Goal: Check status: Check status

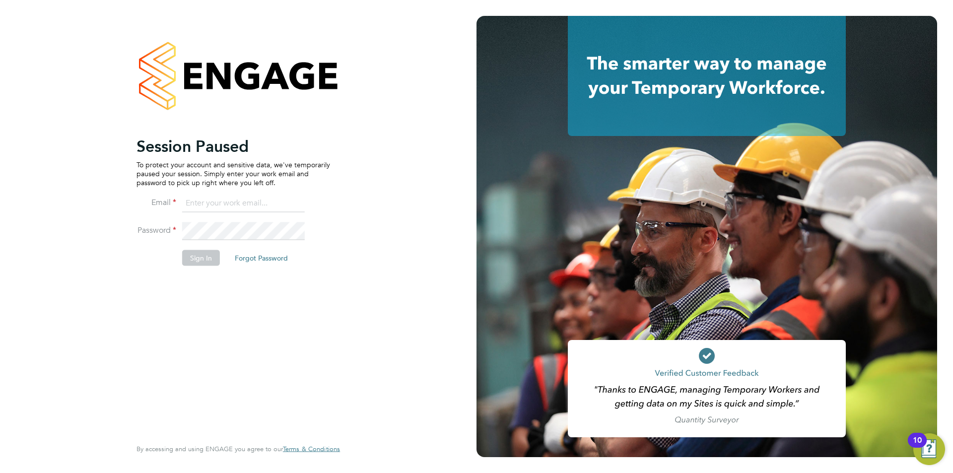
click at [251, 210] on input at bounding box center [243, 204] width 123 height 18
type input "supportuser1@engagetech.com"
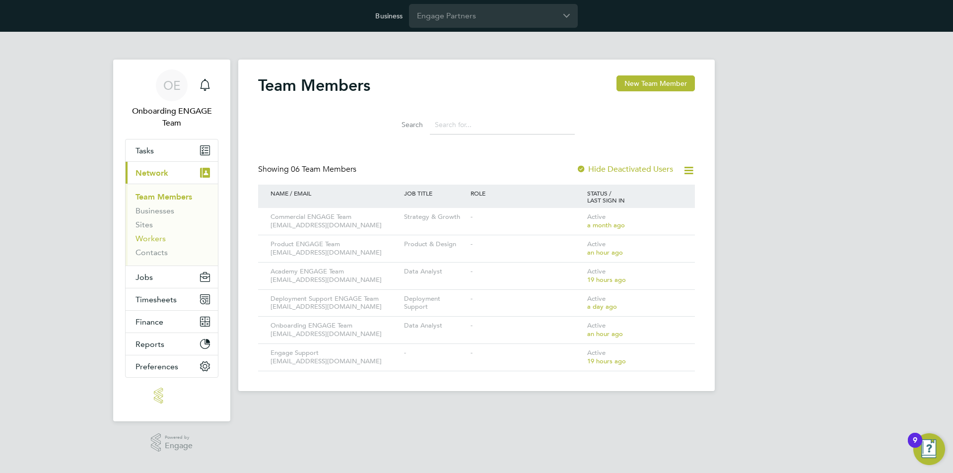
click at [151, 236] on link "Workers" at bounding box center [150, 238] width 30 height 9
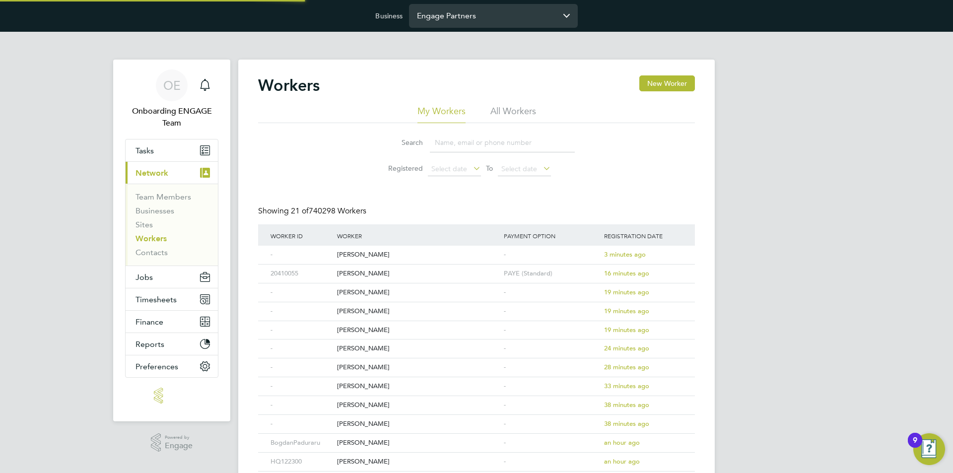
click at [484, 19] on input "Engage Partners" at bounding box center [493, 15] width 169 height 23
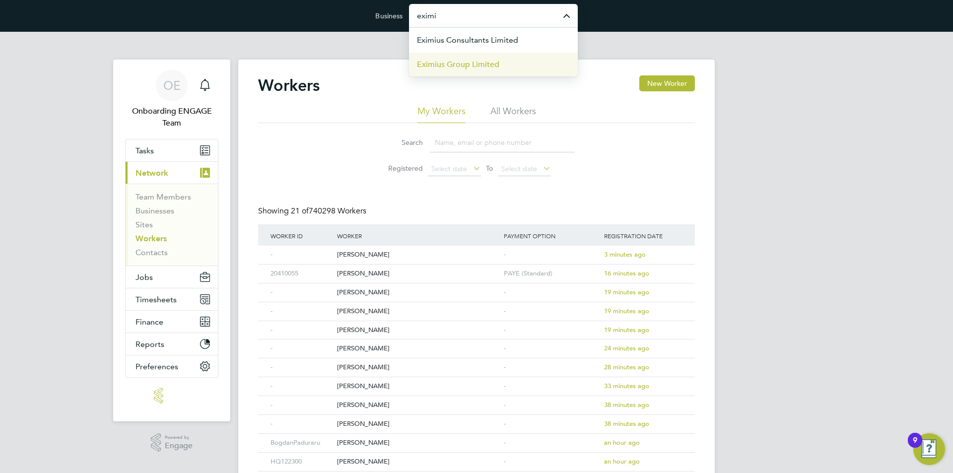
click at [495, 59] on span "Eximius Group Limited" at bounding box center [458, 65] width 82 height 12
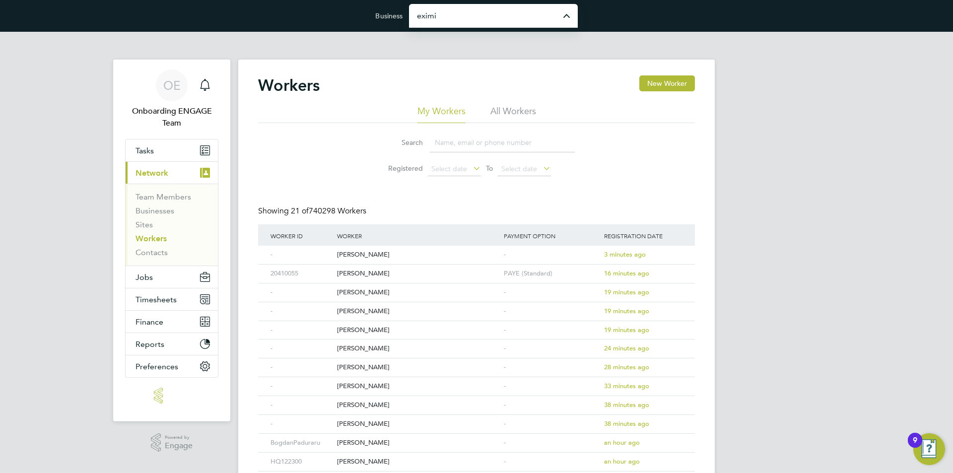
type input "Eximius Group Limited"
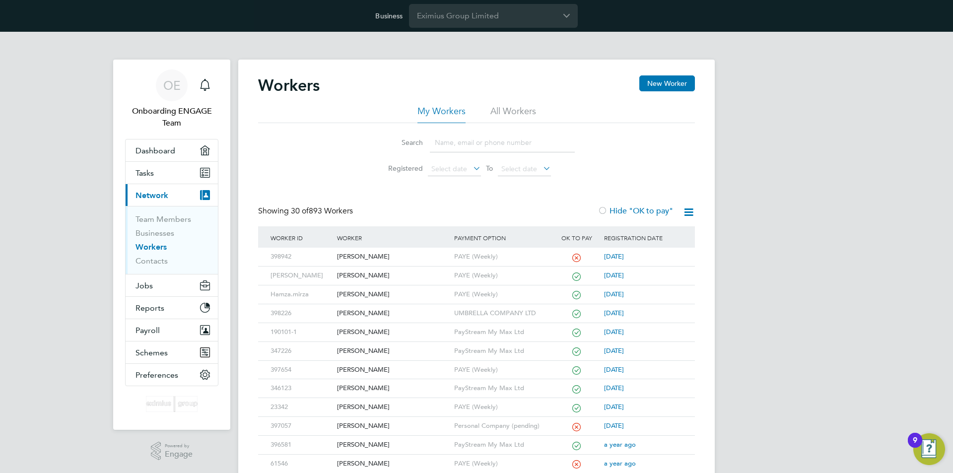
click at [493, 108] on li "All Workers" at bounding box center [513, 114] width 46 height 18
click at [471, 168] on icon at bounding box center [471, 168] width 0 height 14
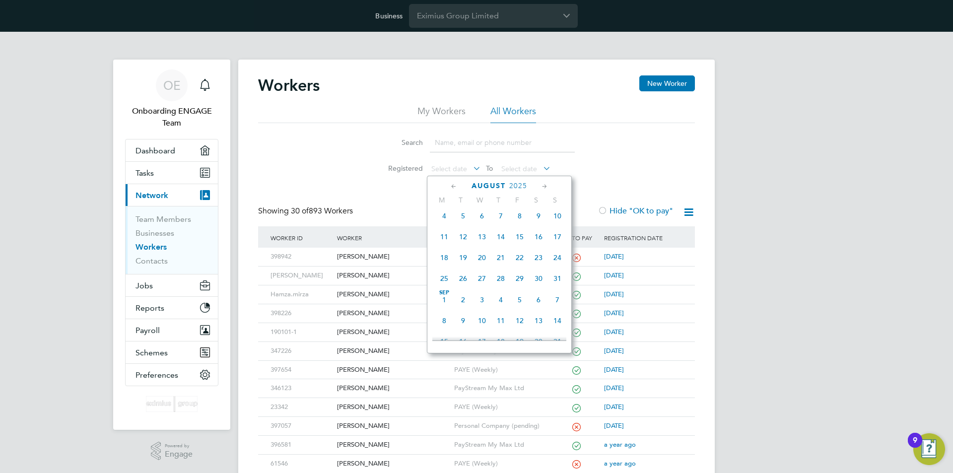
scroll to position [131, 0]
click at [445, 306] on span "Sep 1" at bounding box center [444, 301] width 19 height 19
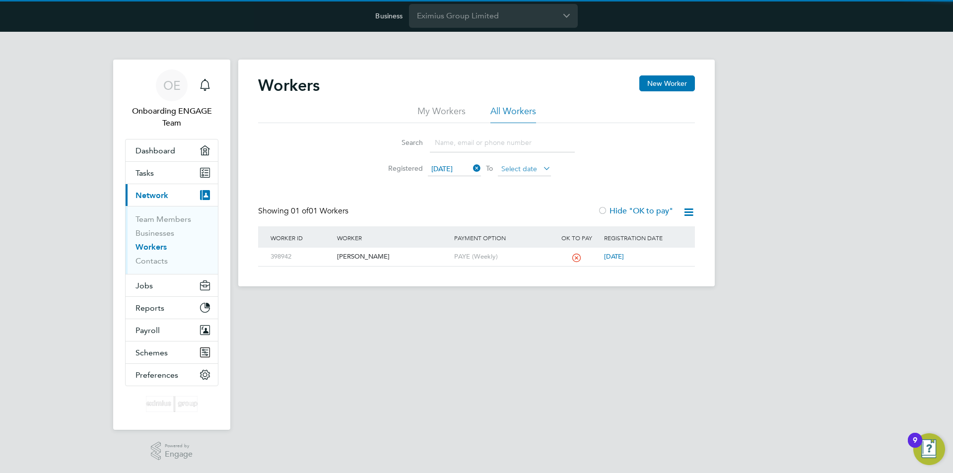
click at [523, 172] on span "Select date" at bounding box center [519, 168] width 36 height 9
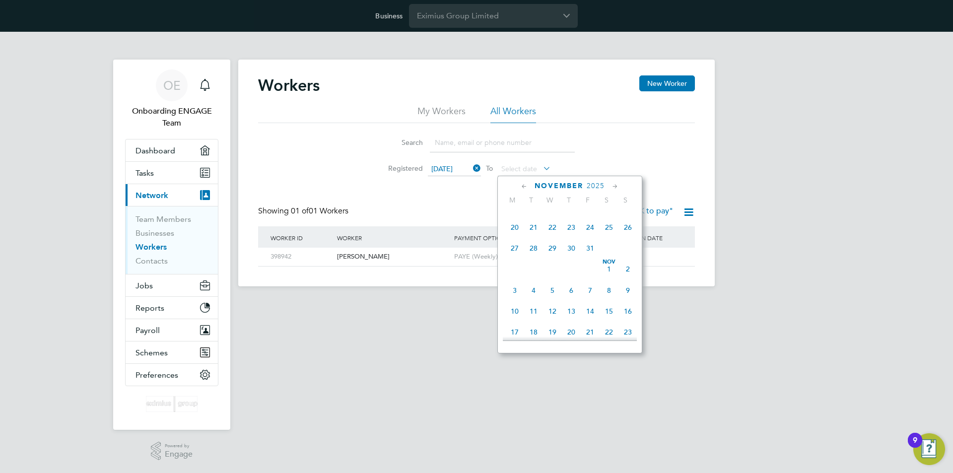
scroll to position [379, 0]
click at [592, 251] on span "31" at bounding box center [590, 241] width 19 height 19
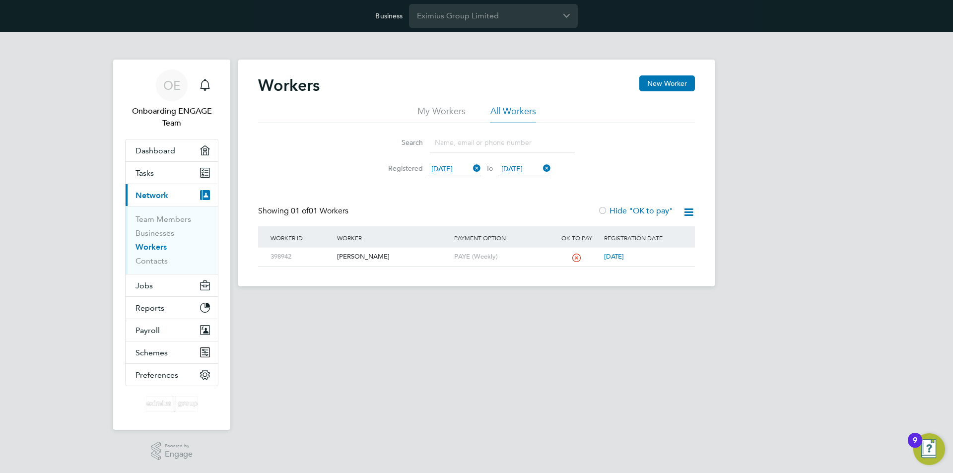
click at [427, 302] on html "Business Eximius Group Limited OE Onboarding ENGAGE Team Notifications Applicat…" at bounding box center [476, 151] width 953 height 302
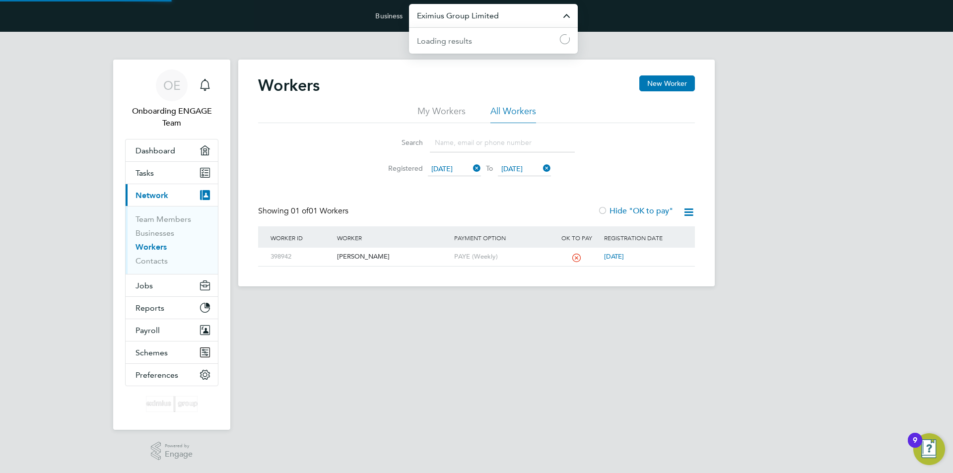
click at [522, 21] on input "Eximius Group Limited" at bounding box center [493, 15] width 169 height 23
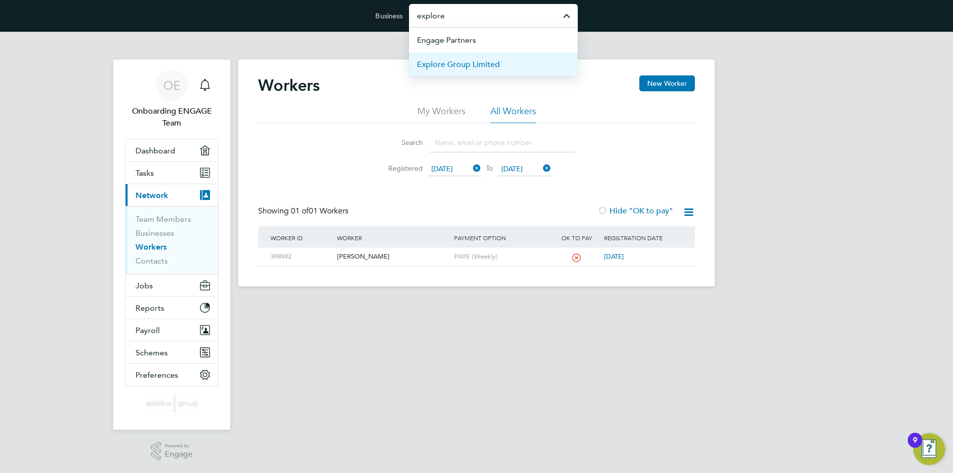
click at [511, 60] on li "Explore Group Limited" at bounding box center [493, 64] width 169 height 24
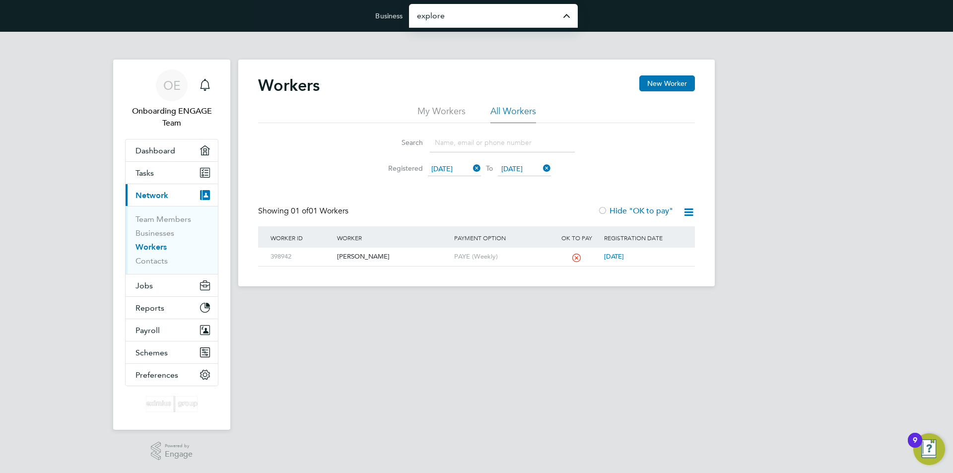
type input "Explore Group Limited"
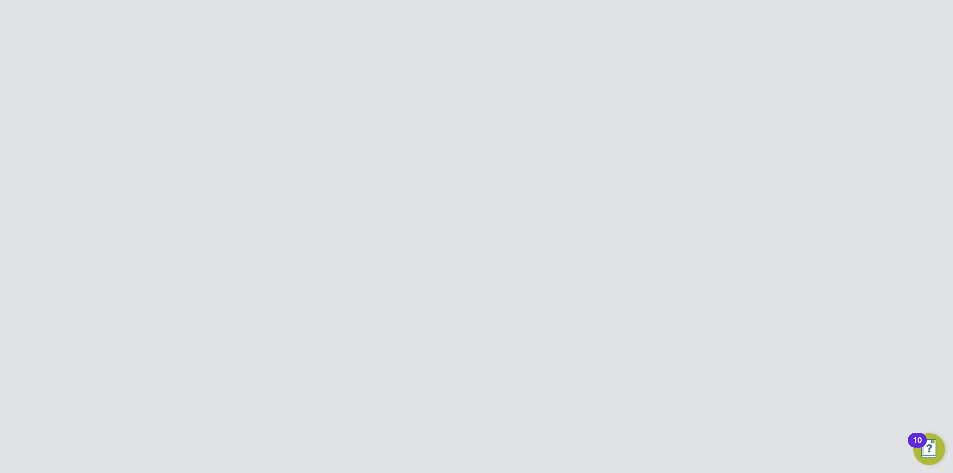
click at [501, 110] on li "All Workers" at bounding box center [513, 114] width 46 height 18
click at [447, 169] on span "Select date" at bounding box center [449, 168] width 36 height 9
click at [445, 254] on span "[DATE]" at bounding box center [444, 252] width 19 height 19
click at [524, 169] on span "Select date" at bounding box center [519, 168] width 36 height 9
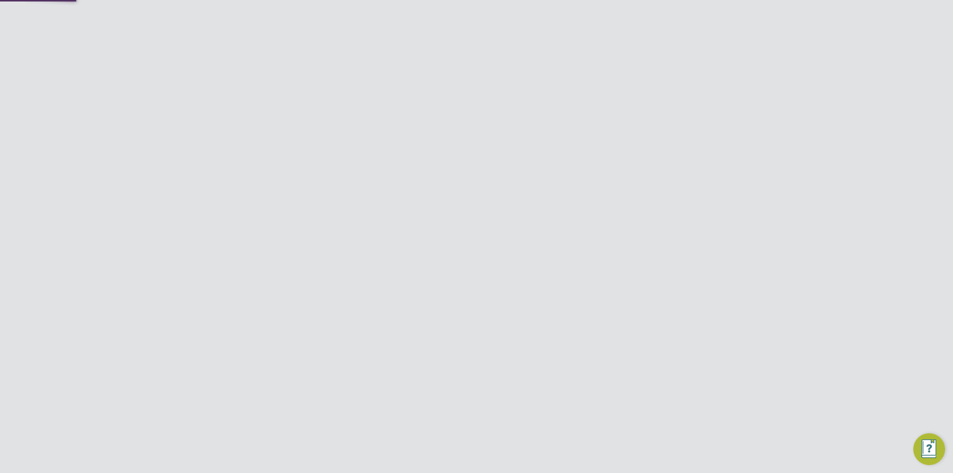
scroll to position [279, 0]
click at [526, 242] on span "30" at bounding box center [533, 236] width 19 height 19
click at [751, 186] on div "OE Onboarding ENGAGE Team Notifications Applications: Dashboard Tasks Current p…" at bounding box center [476, 186] width 953 height 308
click at [504, 16] on input "Explore Group Limited" at bounding box center [493, 15] width 169 height 23
click at [501, 84] on li "Eximius Group Limited" at bounding box center [493, 88] width 169 height 24
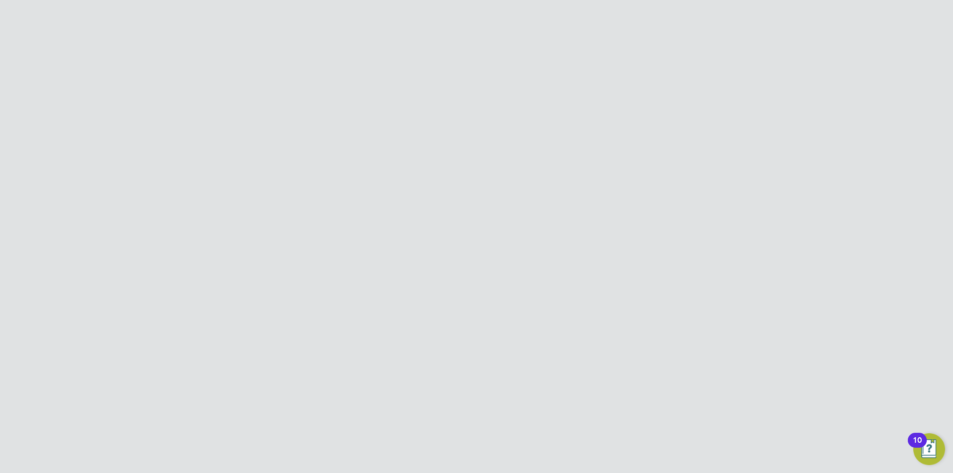
type input "Eximius Group Limited"
click at [521, 108] on li "All Workers" at bounding box center [513, 114] width 46 height 18
click at [521, 167] on span "Select date" at bounding box center [519, 168] width 36 height 9
click at [529, 245] on span "30" at bounding box center [533, 236] width 19 height 19
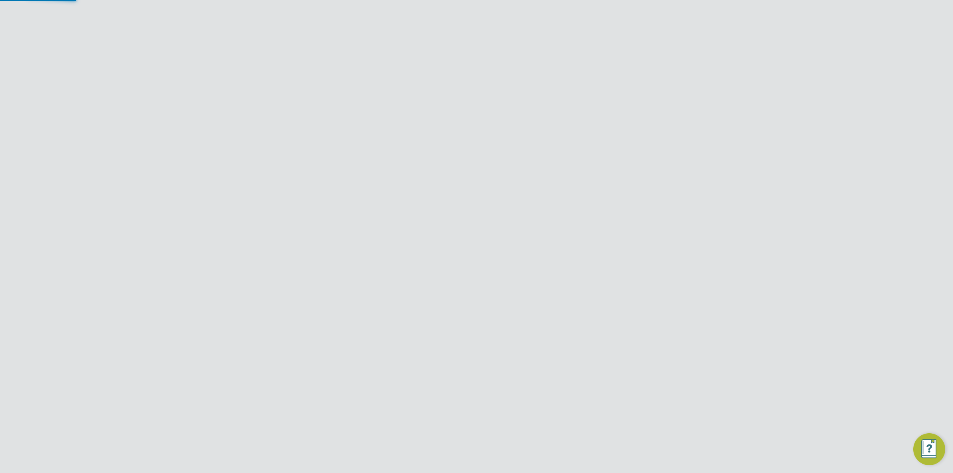
click at [450, 169] on span "Select date" at bounding box center [449, 168] width 36 height 9
click at [443, 254] on span "Sep 1" at bounding box center [444, 252] width 19 height 19
click at [340, 177] on div "Search Registered 01 Sep 2025 To 30 Sep 2025" at bounding box center [476, 152] width 437 height 58
click at [501, 18] on input "Eximius Group Limited" at bounding box center [493, 15] width 169 height 23
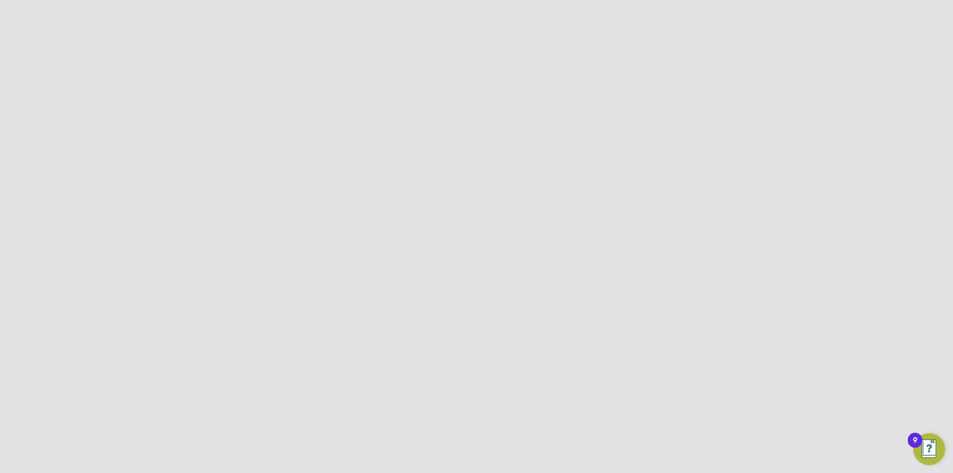
click at [477, 89] on span "McLaren Resourcing LLP" at bounding box center [461, 89] width 88 height 12
type input "McLaren Resourcing LLP"
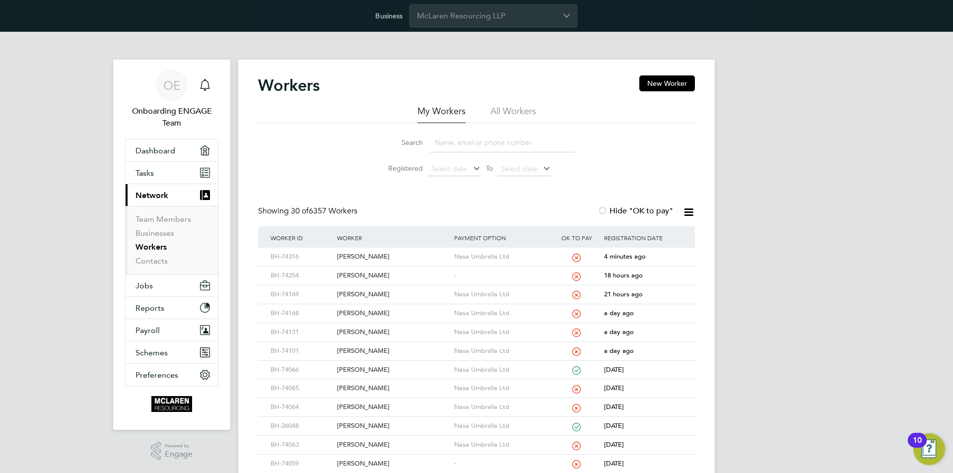
click at [511, 112] on li "All Workers" at bounding box center [513, 114] width 46 height 18
click at [468, 170] on span "Select date" at bounding box center [454, 169] width 53 height 13
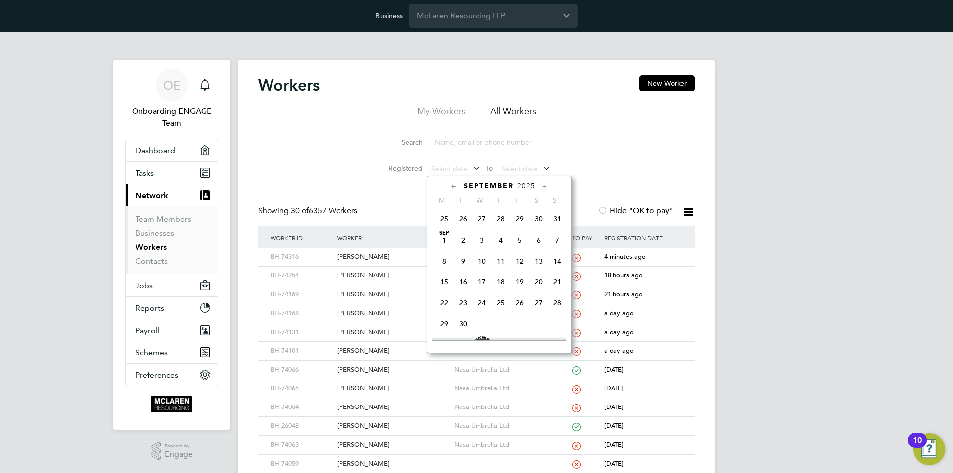
scroll to position [180, 0]
click at [446, 248] on span "Sep" at bounding box center [444, 245] width 19 height 5
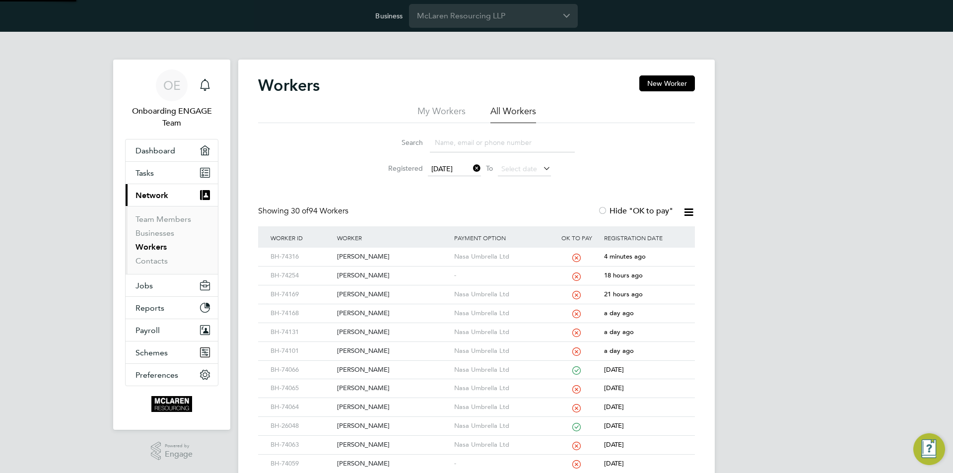
click at [497, 162] on div "01 Sep 2025 To Select date" at bounding box center [489, 169] width 123 height 14
click at [512, 170] on span "Select date" at bounding box center [519, 168] width 36 height 9
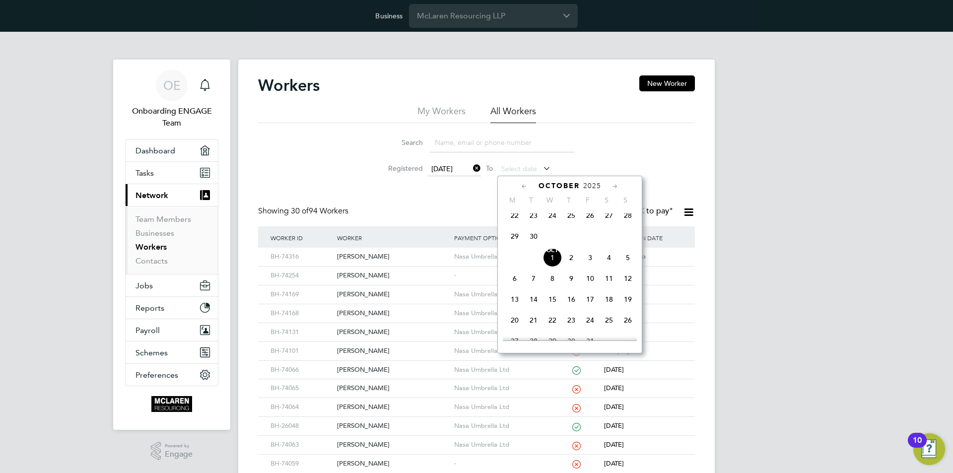
click at [527, 246] on span "30" at bounding box center [533, 236] width 19 height 19
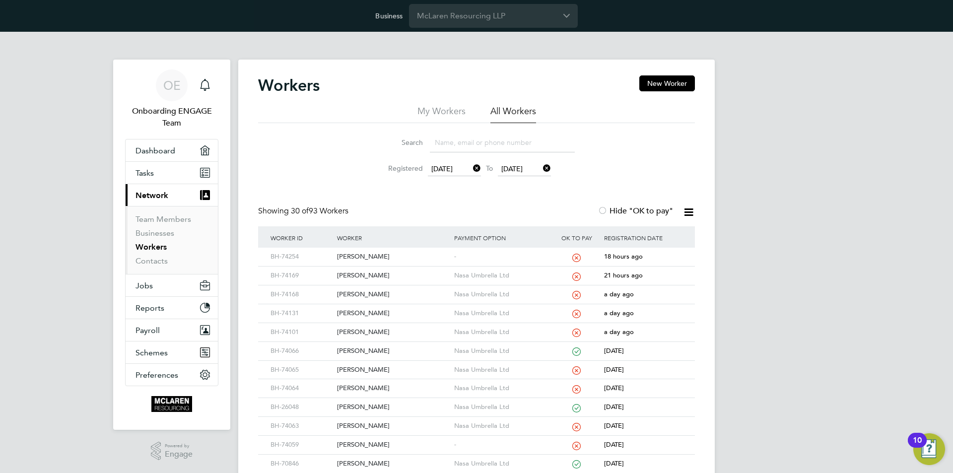
click at [754, 203] on div "OE Onboarding ENGAGE Team Notifications Applications: Dashboard Tasks Current p…" at bounding box center [476, 454] width 953 height 845
click at [752, 129] on div "OE Onboarding ENGAGE Team Notifications Applications: Dashboard Tasks Current p…" at bounding box center [476, 454] width 953 height 845
click at [507, 20] on input "McLaren Resourcing LLP" at bounding box center [493, 15] width 169 height 23
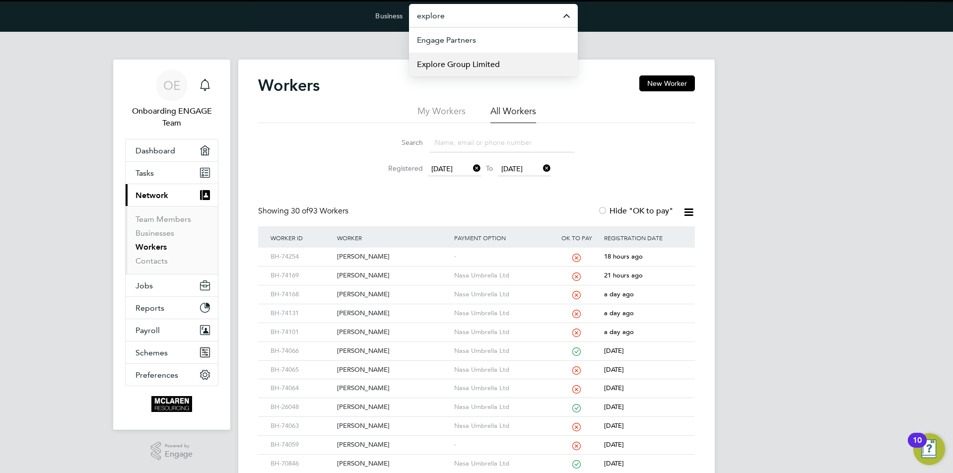
click at [504, 57] on li "Explore Group Limited" at bounding box center [493, 64] width 169 height 24
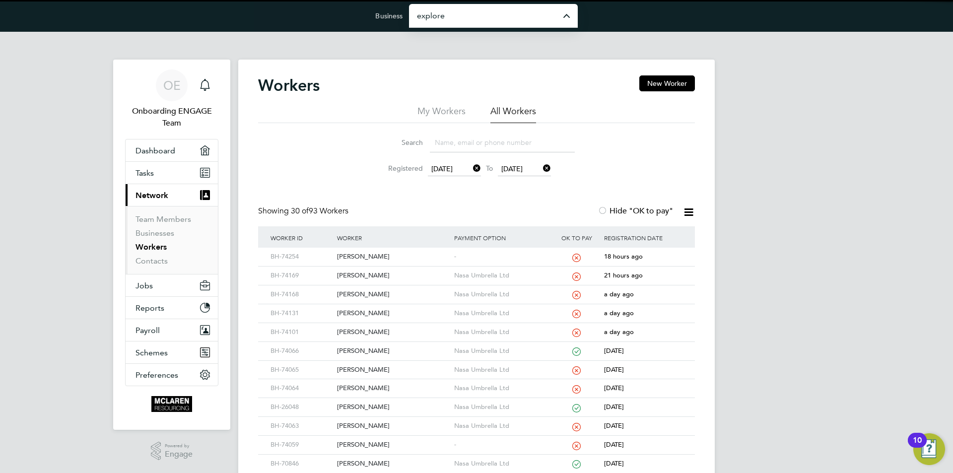
type input "Explore Group Limited"
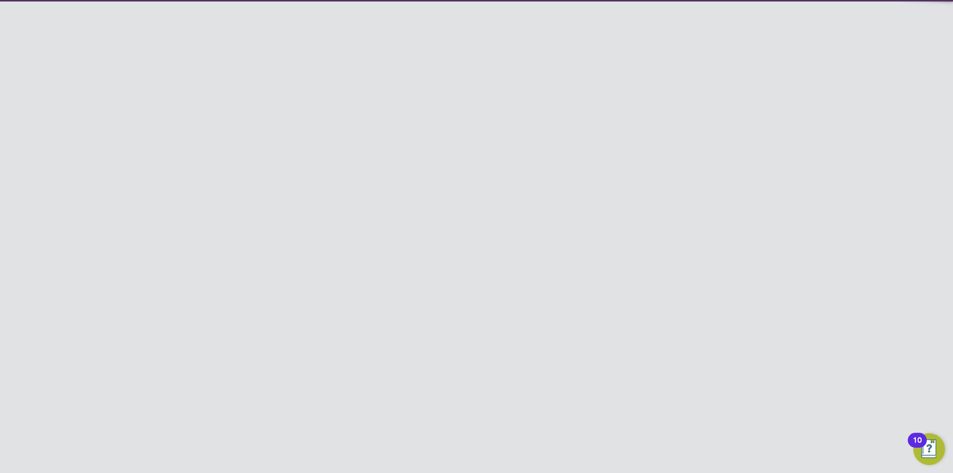
click at [507, 109] on li "All Workers" at bounding box center [513, 114] width 46 height 18
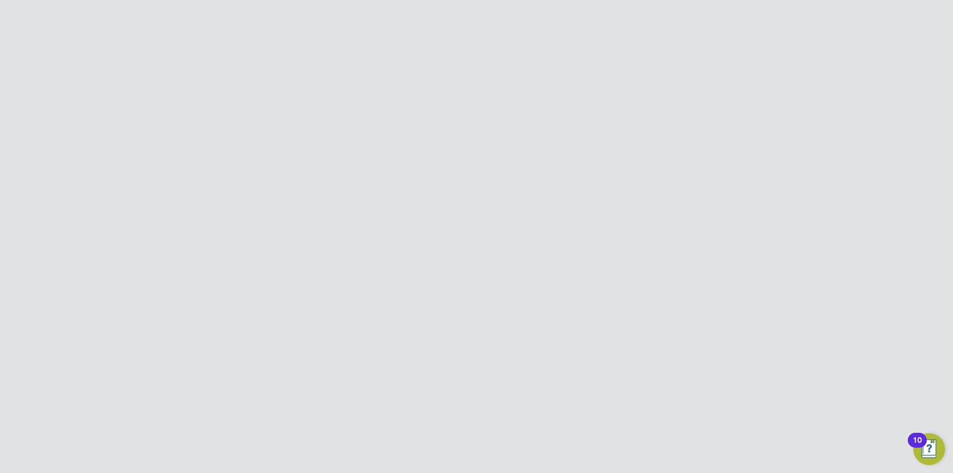
click at [445, 21] on input "Explore Group Limited" at bounding box center [493, 15] width 169 height 23
click at [458, 41] on span "Engage Partners" at bounding box center [447, 40] width 60 height 12
type input "Engage Partners"
